Goal: Information Seeking & Learning: Check status

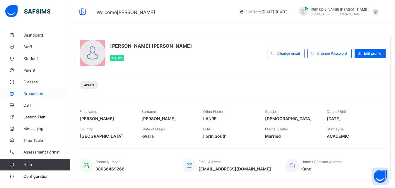
click at [39, 95] on span "Broadsheet" at bounding box center [46, 93] width 47 height 5
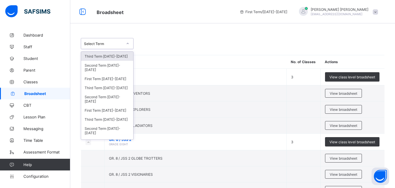
click at [129, 44] on icon at bounding box center [128, 44] width 4 height 6
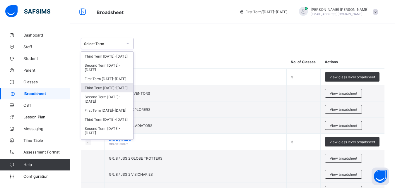
click at [109, 88] on div "Third Term 2024-2025" at bounding box center [107, 87] width 52 height 9
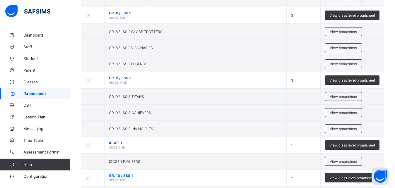
scroll to position [148, 0]
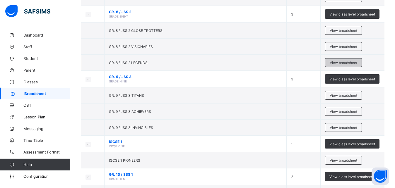
click at [340, 63] on span "View broadsheet" at bounding box center [342, 63] width 27 height 4
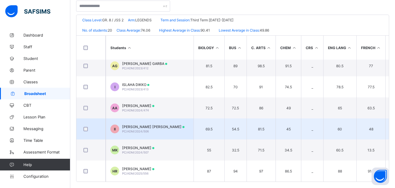
scroll to position [128, 0]
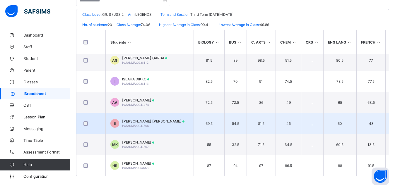
click at [188, 119] on td "II IBRAHIM UMAR IBRAHIM PC/ADM/2024/506" at bounding box center [150, 123] width 88 height 21
click at [0, 0] on div "Assessments" at bounding box center [0, 0] width 0 height 0
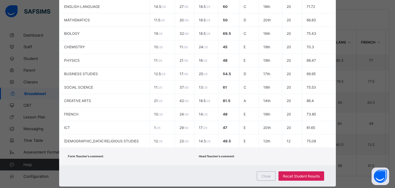
scroll to position [154, 0]
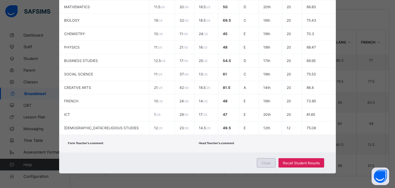
click at [267, 161] on span "Close" at bounding box center [265, 163] width 9 height 4
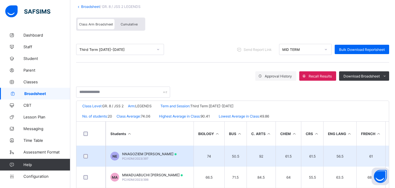
scroll to position [0, 0]
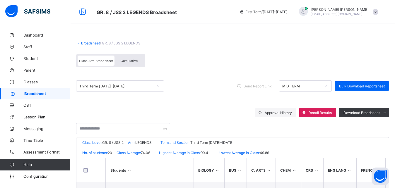
click at [95, 42] on link "Broadsheet" at bounding box center [90, 43] width 19 height 4
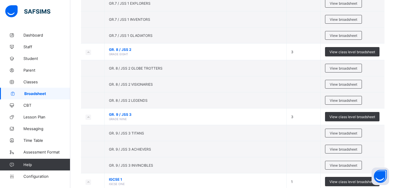
scroll to position [95, 0]
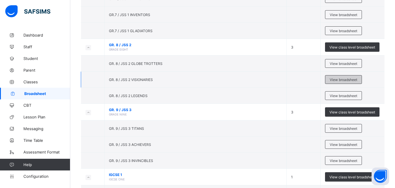
click at [356, 78] on span "View broadsheet" at bounding box center [342, 80] width 27 height 4
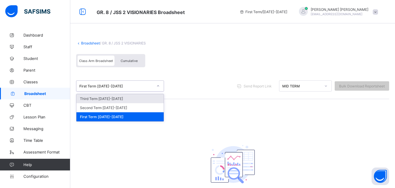
click at [133, 84] on div "First Term 2025-2026" at bounding box center [116, 86] width 74 height 4
click at [144, 84] on div "First Term 2025-2026" at bounding box center [116, 86] width 74 height 4
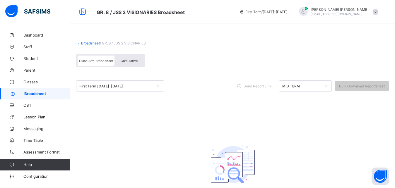
click at [79, 44] on icon at bounding box center [78, 43] width 5 height 4
click at [87, 43] on link "Broadsheet" at bounding box center [90, 43] width 19 height 4
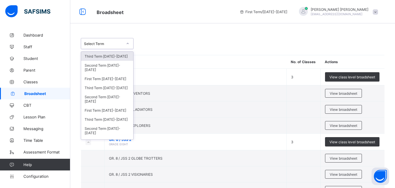
click at [104, 44] on div "Select Term" at bounding box center [103, 44] width 39 height 4
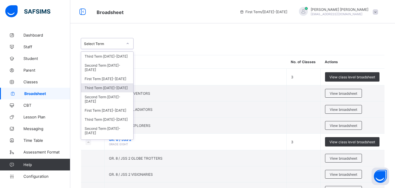
click at [105, 88] on div "Third Term 2024-2025" at bounding box center [107, 87] width 52 height 9
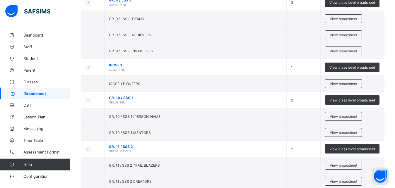
scroll to position [230, 0]
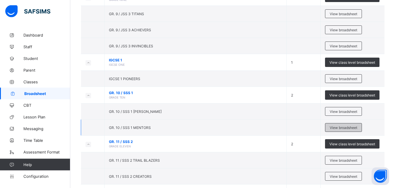
click at [347, 126] on span "View broadsheet" at bounding box center [342, 127] width 27 height 4
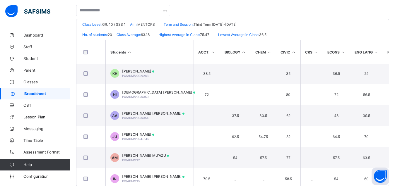
scroll to position [214, 0]
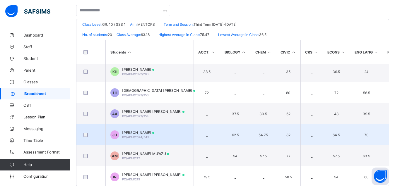
click at [207, 142] on td "_" at bounding box center [206, 134] width 26 height 21
click at [175, 138] on td "JU JUWAIRIYYA IBRAHIM UMAR PC/ADM/2024/545" at bounding box center [150, 134] width 88 height 21
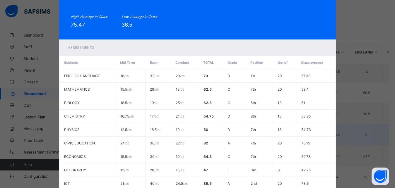
scroll to position [0, 0]
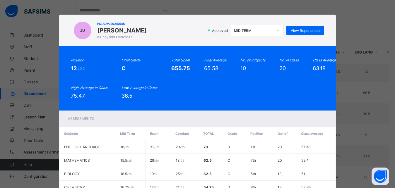
click at [276, 32] on icon at bounding box center [278, 30] width 4 height 6
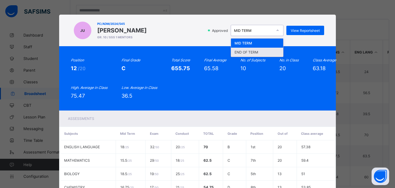
click at [265, 52] on div "END OF TERM" at bounding box center [257, 52] width 52 height 9
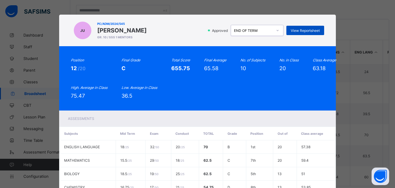
click at [307, 31] on span "View Reportsheet" at bounding box center [304, 30] width 29 height 4
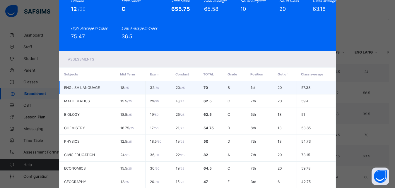
scroll to position [140, 0]
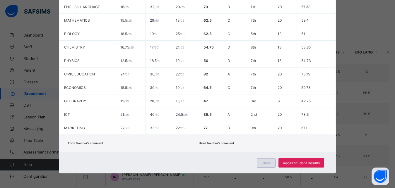
click at [264, 163] on span "Close" at bounding box center [265, 163] width 9 height 4
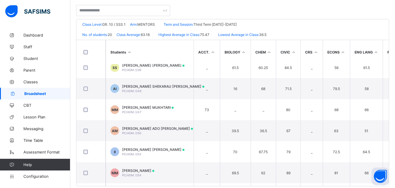
scroll to position [0, 0]
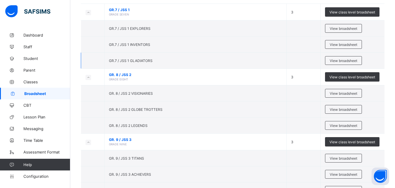
scroll to position [65, 0]
click at [346, 109] on span "View broadsheet" at bounding box center [342, 109] width 27 height 4
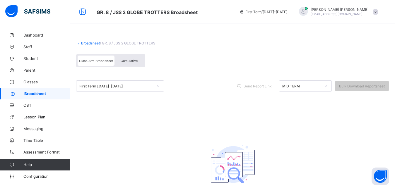
click at [148, 84] on div "First Term 2025-2026" at bounding box center [114, 86] width 76 height 8
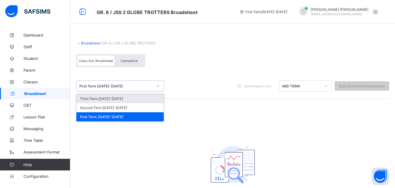
click at [84, 42] on link "Broadsheet" at bounding box center [90, 43] width 19 height 4
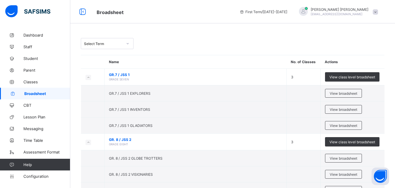
click at [96, 44] on div "Select Term" at bounding box center [103, 44] width 39 height 4
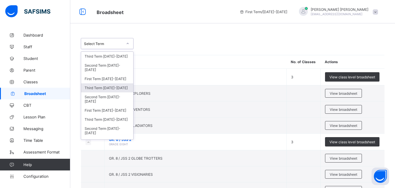
click at [104, 89] on div "Third Term 2024-2025" at bounding box center [107, 87] width 52 height 9
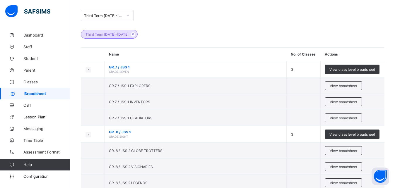
scroll to position [43, 0]
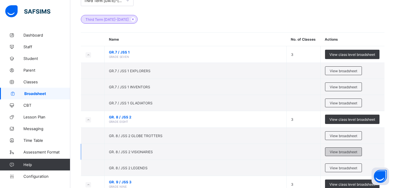
click at [341, 154] on div "View broadsheet" at bounding box center [343, 151] width 37 height 9
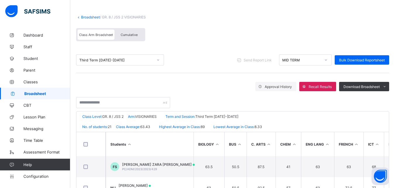
scroll to position [19, 0]
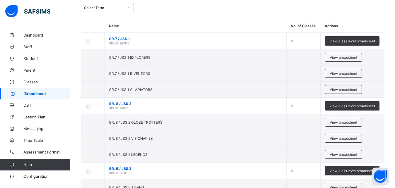
scroll to position [42, 0]
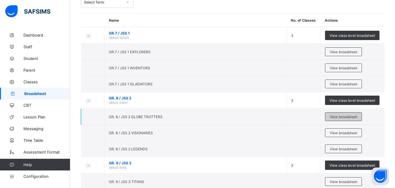
click at [345, 116] on span "View broadsheet" at bounding box center [342, 117] width 27 height 4
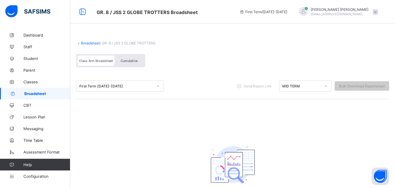
click at [86, 45] on div "Broadsheet / GR. 8 / JSS 2 GLOBE TROTTERS Class Arm Broadsheet Cumulative" at bounding box center [232, 54] width 313 height 38
click at [88, 43] on link "Broadsheet" at bounding box center [90, 43] width 19 height 4
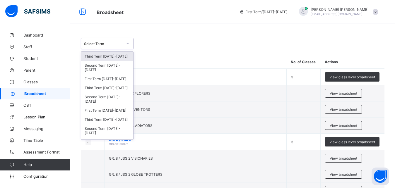
click at [121, 40] on div "Select Term" at bounding box center [101, 43] width 41 height 8
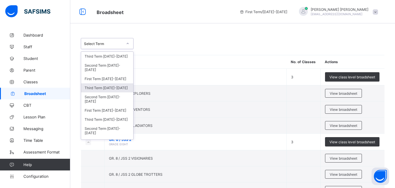
click at [113, 85] on div "Third Term 2024-2025" at bounding box center [107, 87] width 52 height 9
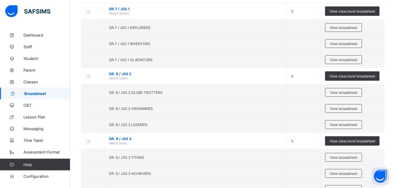
scroll to position [102, 0]
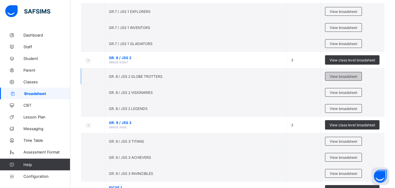
click at [350, 75] on span "View broadsheet" at bounding box center [342, 76] width 27 height 4
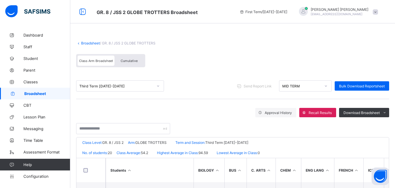
click at [87, 44] on link "Broadsheet" at bounding box center [90, 43] width 19 height 4
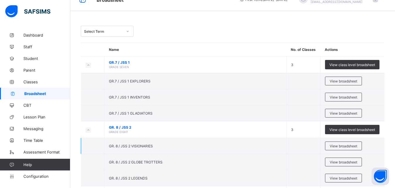
scroll to position [4, 0]
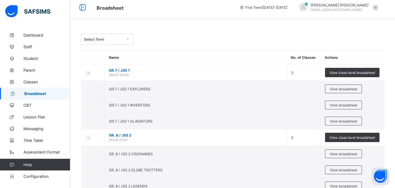
click at [123, 39] on div at bounding box center [128, 39] width 10 height 9
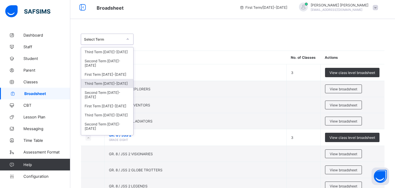
click at [114, 85] on div "Third Term 2024-2025" at bounding box center [107, 83] width 52 height 9
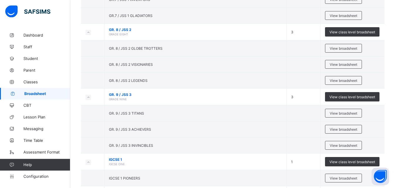
scroll to position [130, 0]
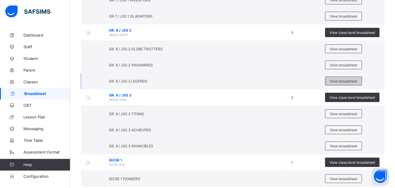
click at [355, 80] on span "View broadsheet" at bounding box center [342, 81] width 27 height 4
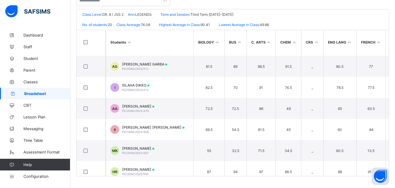
scroll to position [304, 0]
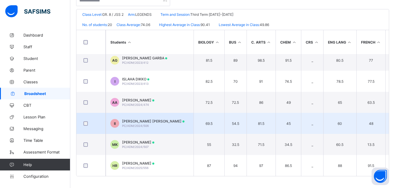
click at [276, 114] on td "45" at bounding box center [287, 123] width 25 height 21
click at [164, 121] on div "IBRAHIM UMAR IBRAHIM PC/ADM/2024/506" at bounding box center [153, 123] width 62 height 9
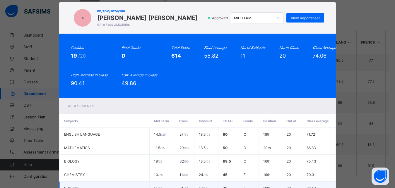
scroll to position [0, 0]
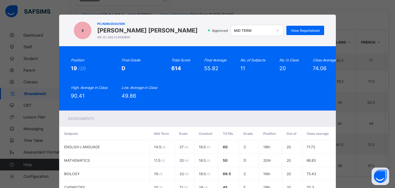
click at [276, 29] on icon at bounding box center [278, 30] width 4 height 6
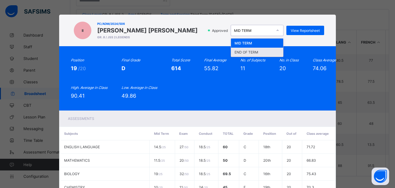
click at [263, 51] on div "END OF TERM" at bounding box center [257, 52] width 52 height 9
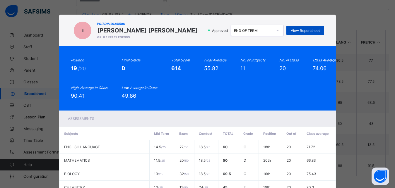
click at [305, 30] on span "View Reportsheet" at bounding box center [304, 30] width 29 height 4
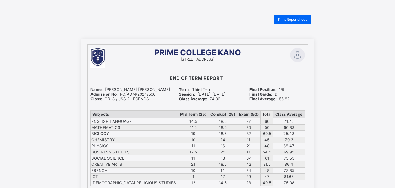
click at [301, 22] on div "Print Reportsheet" at bounding box center [292, 19] width 37 height 9
